Goal: Navigation & Orientation: Go to known website

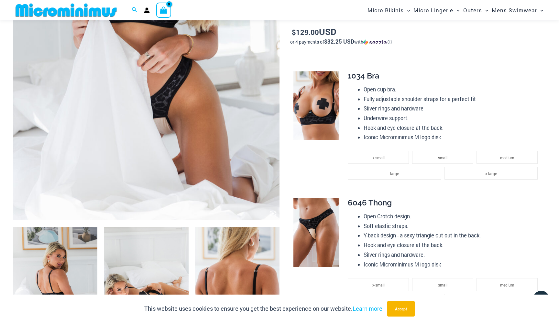
scroll to position [238, 0]
click at [173, 95] on img at bounding box center [146, 21] width 266 height 400
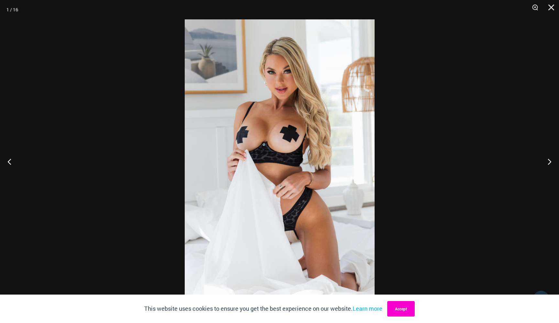
click at [407, 309] on button "Accept" at bounding box center [400, 309] width 27 height 16
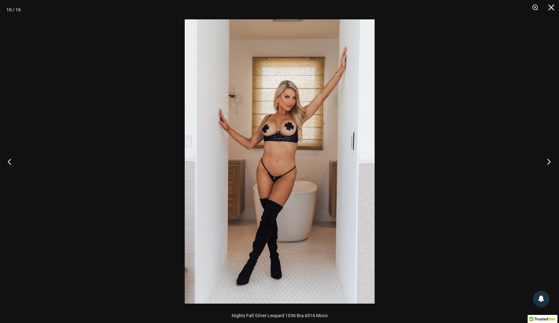
click at [549, 161] on button "Next" at bounding box center [546, 161] width 24 height 32
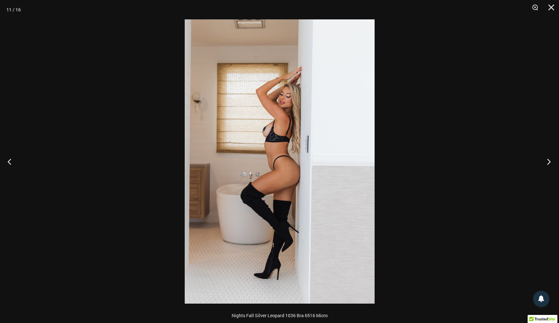
click at [549, 161] on button "Next" at bounding box center [546, 161] width 24 height 32
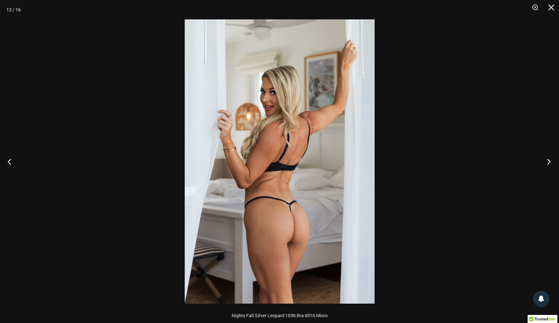
click at [549, 161] on button "Next" at bounding box center [546, 161] width 24 height 32
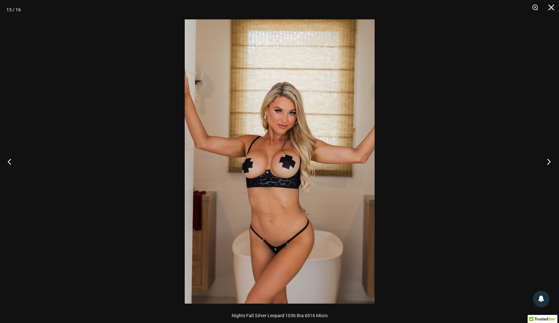
click at [549, 161] on button "Next" at bounding box center [546, 161] width 24 height 32
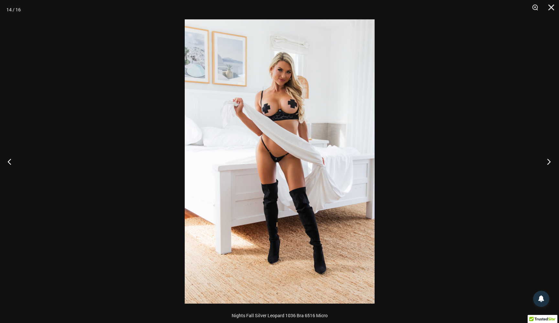
click at [549, 161] on button "Next" at bounding box center [546, 161] width 24 height 32
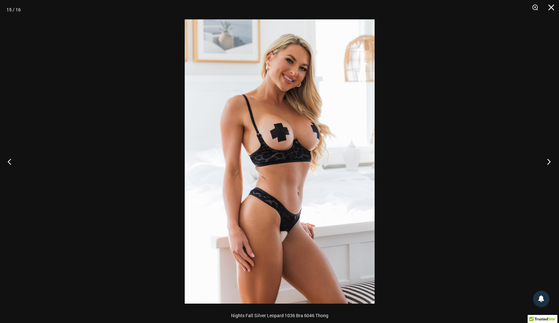
click at [549, 161] on button "Next" at bounding box center [546, 161] width 24 height 32
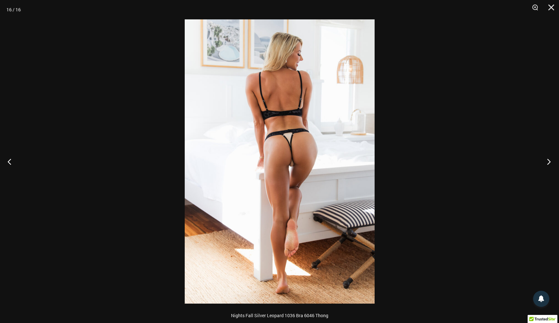
click at [549, 161] on button "Next" at bounding box center [546, 161] width 24 height 32
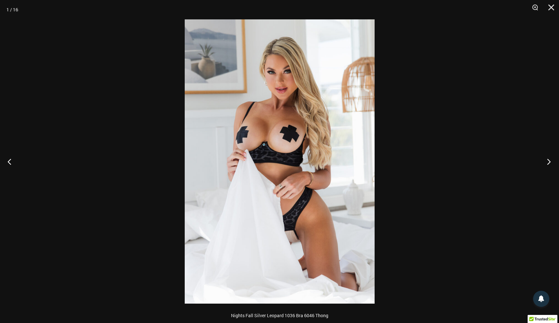
click at [549, 161] on button "Next" at bounding box center [546, 161] width 24 height 32
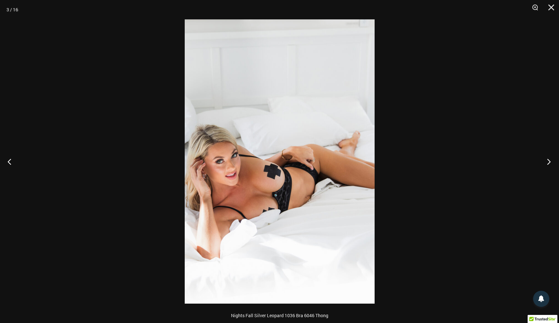
click at [549, 161] on button "Next" at bounding box center [546, 161] width 24 height 32
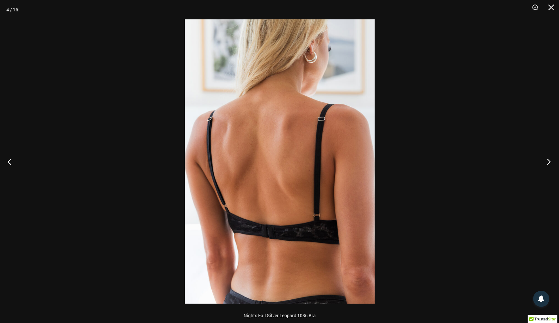
click at [549, 161] on button "Next" at bounding box center [546, 161] width 24 height 32
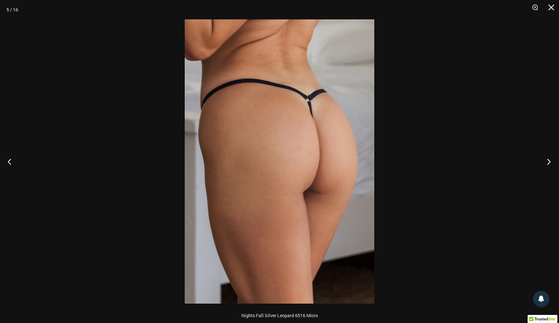
click at [549, 161] on button "Next" at bounding box center [546, 161] width 24 height 32
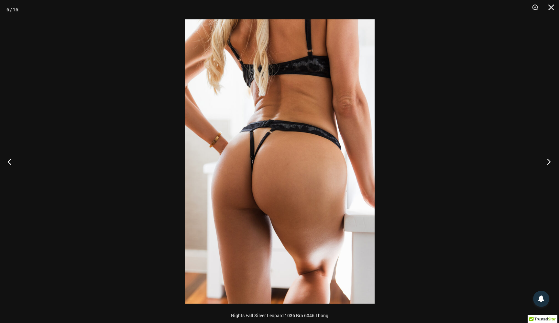
click at [549, 161] on button "Next" at bounding box center [546, 161] width 24 height 32
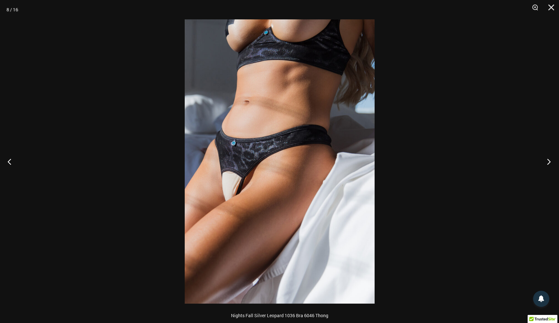
click at [549, 161] on button "Next" at bounding box center [546, 161] width 24 height 32
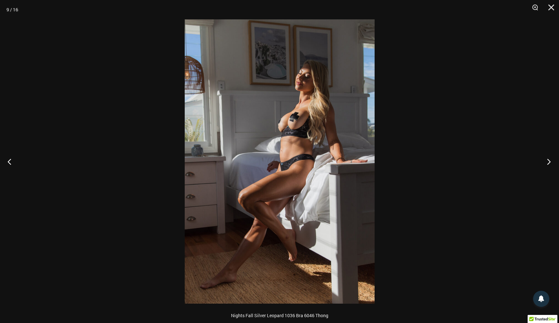
click at [549, 161] on button "Next" at bounding box center [546, 161] width 24 height 32
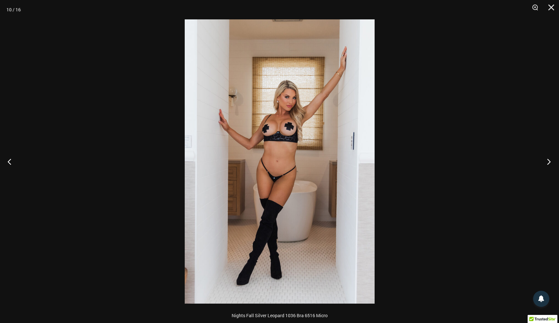
click at [549, 161] on button "Next" at bounding box center [546, 161] width 24 height 32
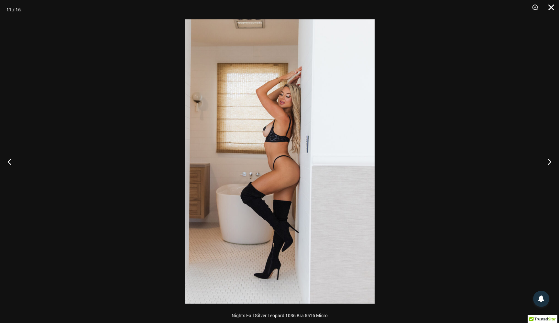
click at [549, 7] on button "Close" at bounding box center [548, 9] width 16 height 19
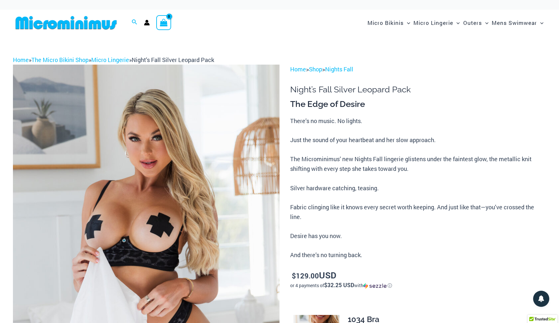
scroll to position [0, 0]
click at [87, 20] on img at bounding box center [66, 23] width 106 height 15
